Goal: Find specific page/section: Find specific page/section

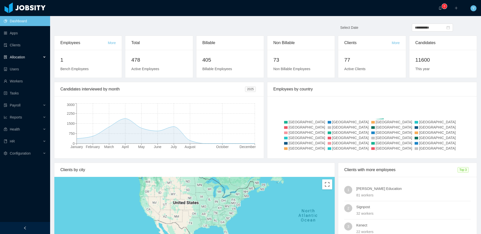
click at [22, 55] on span "Allocation" at bounding box center [17, 57] width 15 height 4
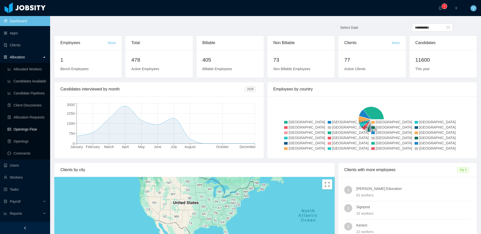
click at [24, 126] on link "Openings Flow" at bounding box center [27, 129] width 39 height 10
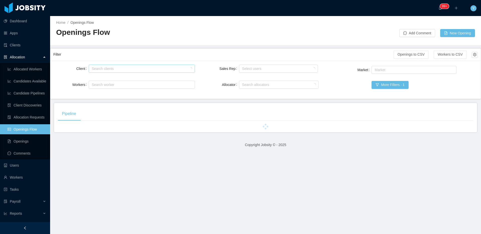
click at [131, 67] on div "Search clients" at bounding box center [141, 68] width 98 height 5
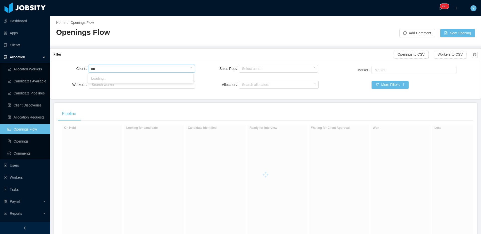
type input "*****"
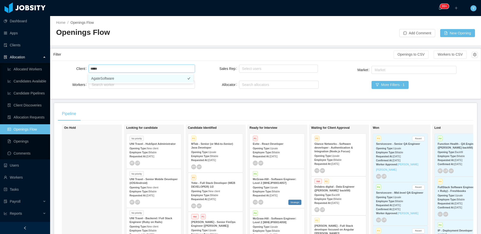
click at [142, 77] on li "AgateSoftware" at bounding box center [140, 78] width 105 height 8
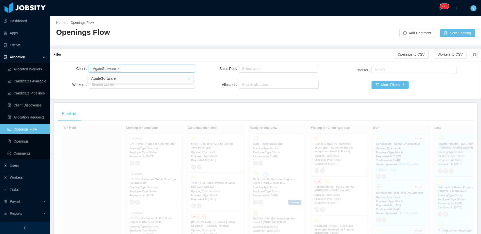
click at [176, 48] on div "Filter Openings to CSV Workers to CSV Client Search clients AgateSoftware Worke…" at bounding box center [265, 73] width 431 height 51
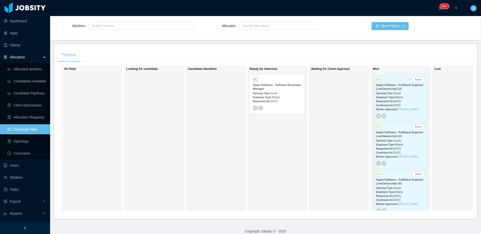
scroll to position [69, 0]
